Goal: Task Accomplishment & Management: Use online tool/utility

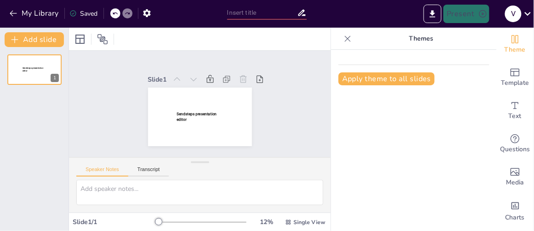
type input "New Sendsteps"
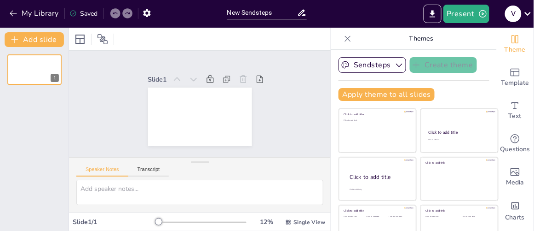
click at [132, 37] on div at bounding box center [200, 39] width 262 height 23
click at [161, 90] on div at bounding box center [200, 116] width 104 height 58
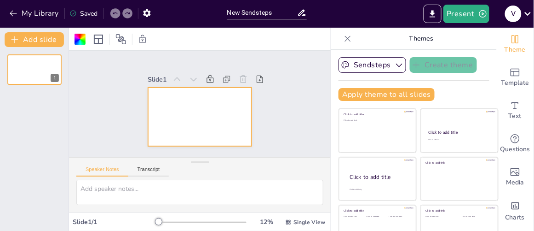
click at [163, 44] on div at bounding box center [200, 39] width 262 height 23
click at [12, 12] on icon "button" at bounding box center [13, 13] width 9 height 9
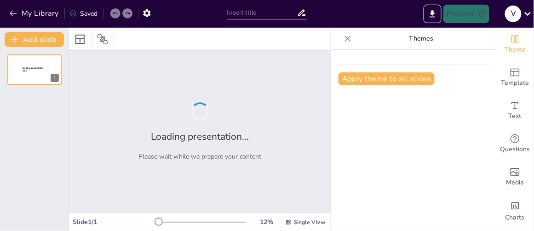
type input "New Sendsteps"
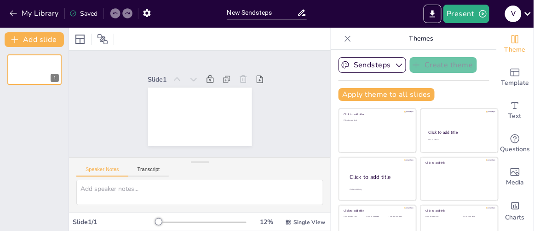
click at [420, 36] on p "Themes" at bounding box center [421, 39] width 133 height 22
click at [404, 38] on p "Themes" at bounding box center [421, 39] width 133 height 22
click at [343, 35] on icon at bounding box center [347, 38] width 9 height 9
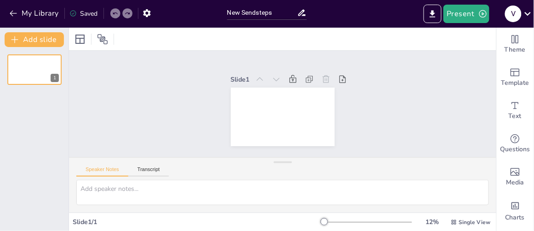
click at [222, 31] on div at bounding box center [283, 39] width 428 height 23
click at [222, 39] on div at bounding box center [283, 39] width 428 height 23
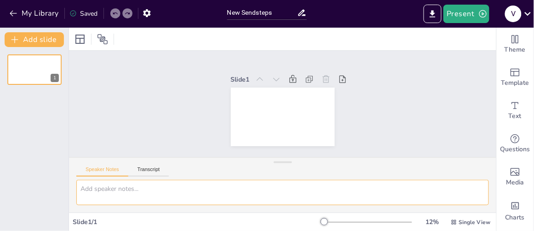
click at [174, 194] on textarea at bounding box center [282, 192] width 413 height 25
click at [242, 188] on textarea "disciplina consciente en niños de 3 a 5 años" at bounding box center [282, 192] width 413 height 25
click at [225, 187] on textarea "disciplina consciente en niños de 3 a 5 años. usando la tecnica de" at bounding box center [282, 192] width 413 height 25
click at [282, 184] on textarea "disciplina consciente en niños de 3 a 5 años. usando la tecnica de" at bounding box center [282, 192] width 413 height 25
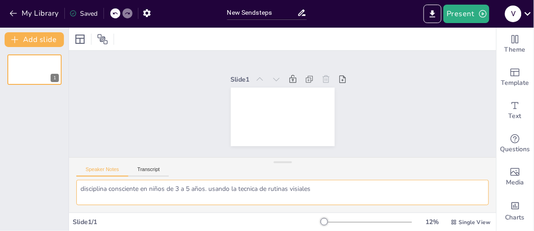
type textarea "disciplina consciente en niños de 3 a 5 años. usando la tecnica de rutinas visi…"
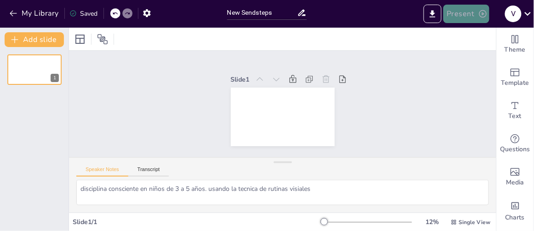
click at [462, 16] on button "Present" at bounding box center [467, 14] width 46 height 18
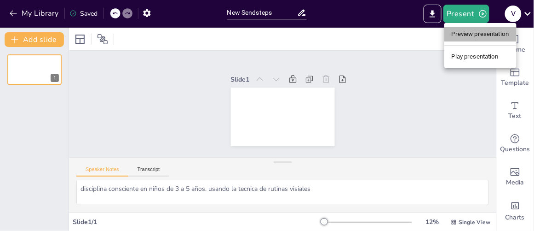
click at [465, 32] on li "Preview presentation" at bounding box center [481, 34] width 72 height 15
